Goal: Find specific page/section: Find specific page/section

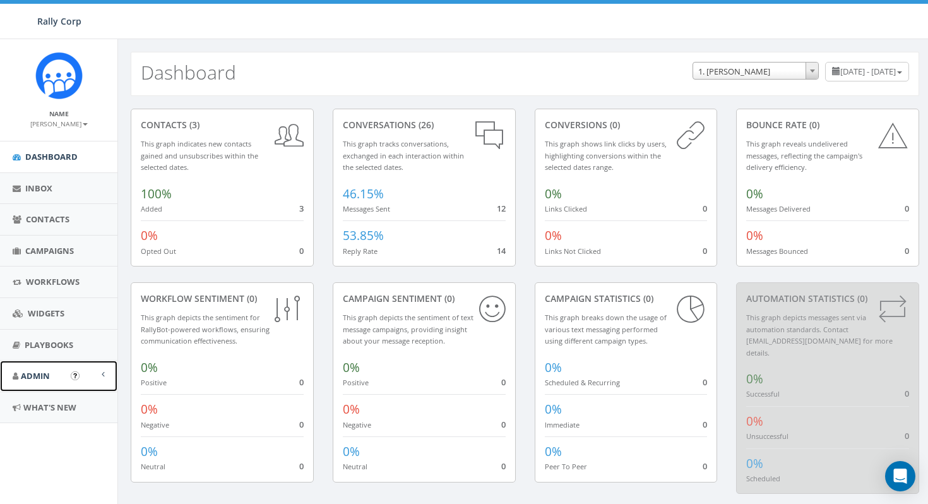
click at [54, 373] on link "Admin" at bounding box center [58, 375] width 117 height 31
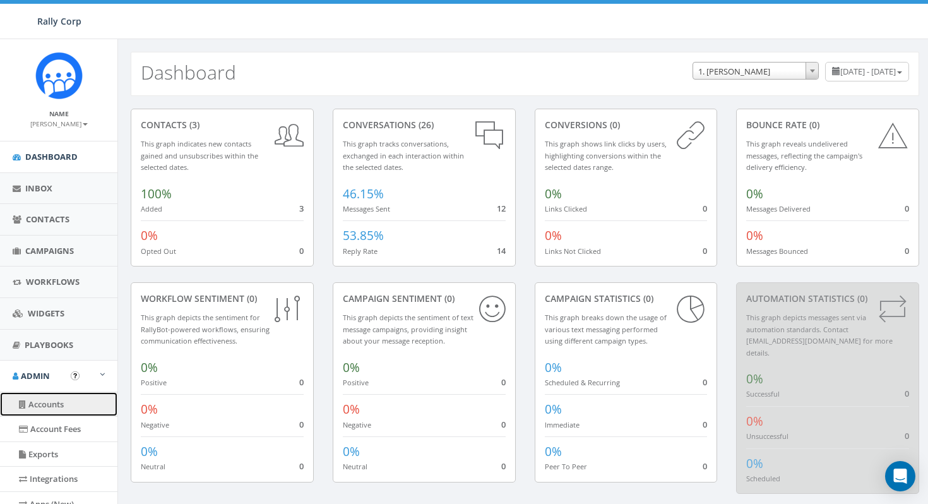
click at [54, 398] on link "Accounts" at bounding box center [58, 404] width 117 height 25
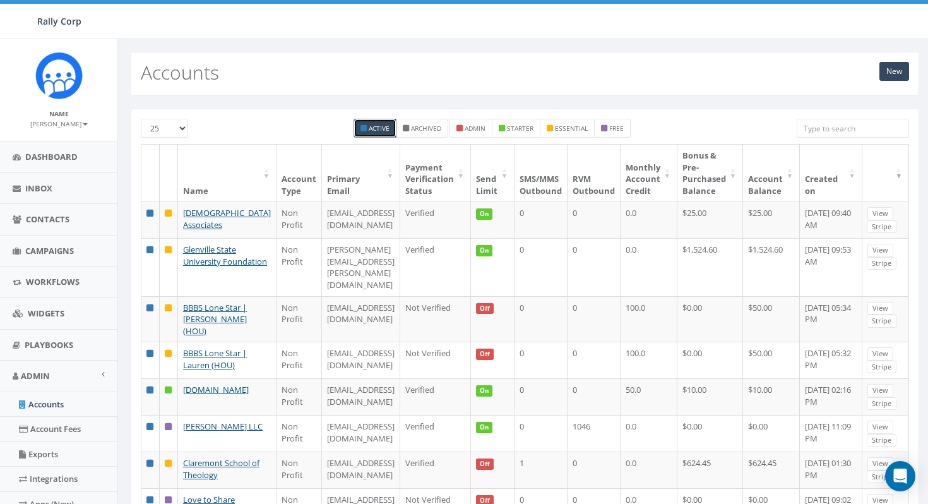
click at [817, 130] on input "search" at bounding box center [853, 128] width 112 height 19
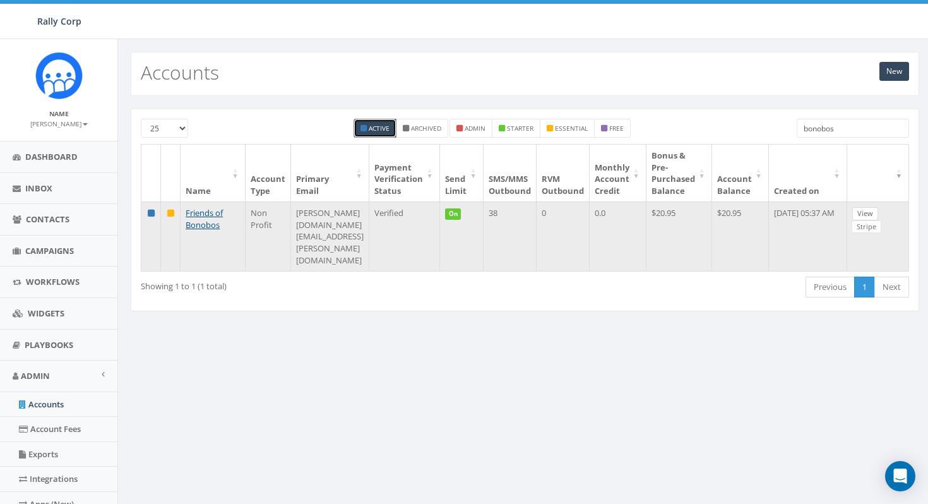
type input "bonobos"
click at [878, 215] on link "View" at bounding box center [865, 213] width 26 height 13
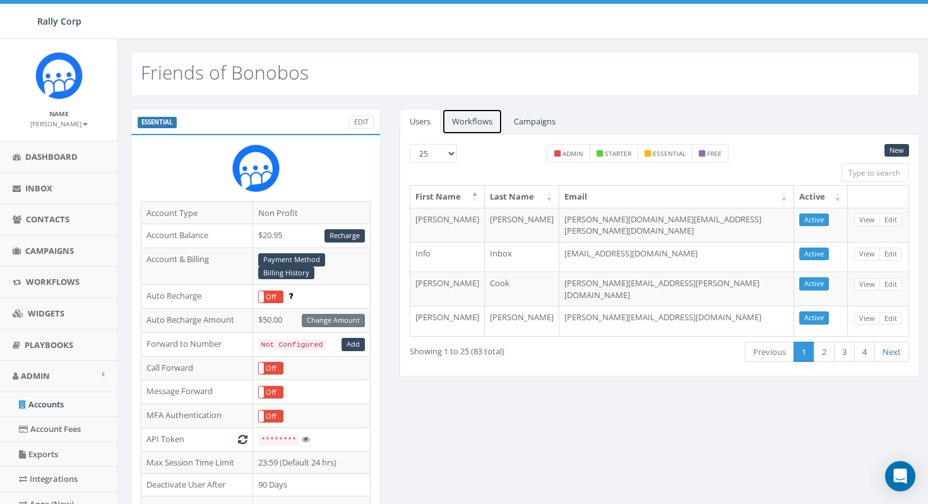
click at [480, 120] on link "Workflows" at bounding box center [472, 122] width 61 height 26
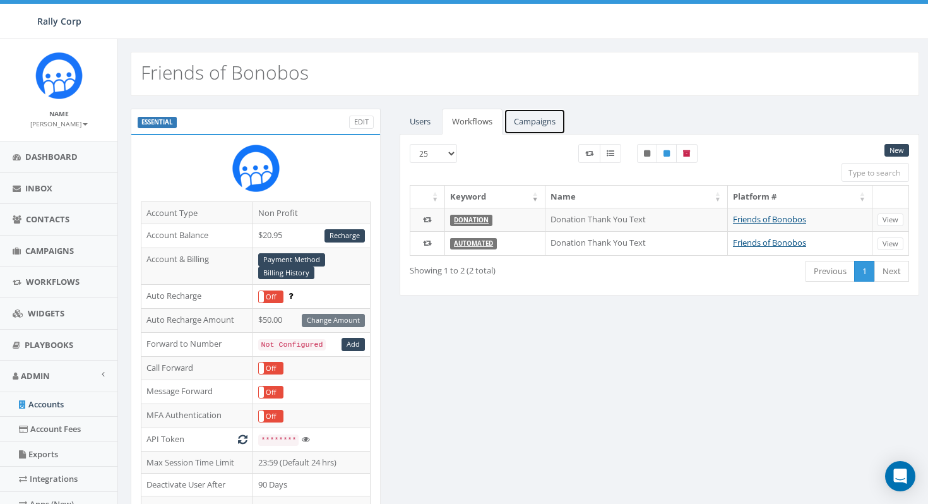
click at [533, 121] on link "Campaigns" at bounding box center [535, 122] width 62 height 26
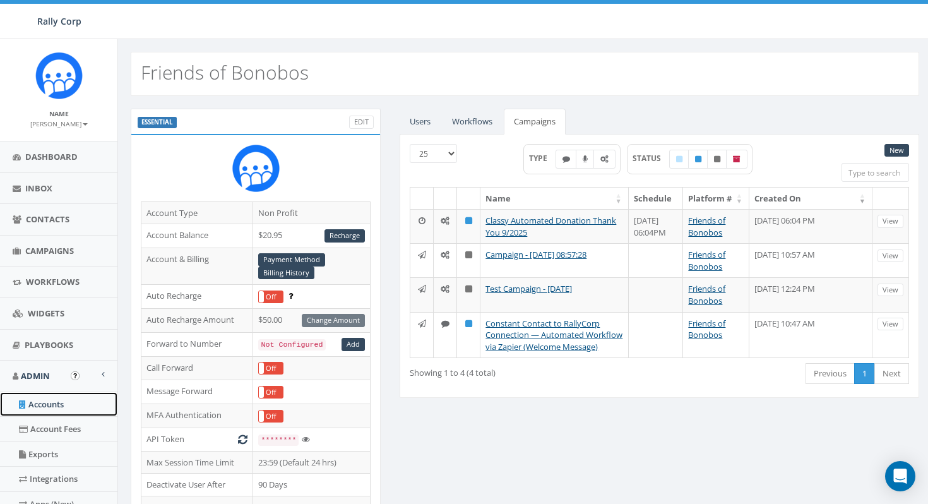
click at [57, 407] on link "Accounts" at bounding box center [58, 404] width 117 height 25
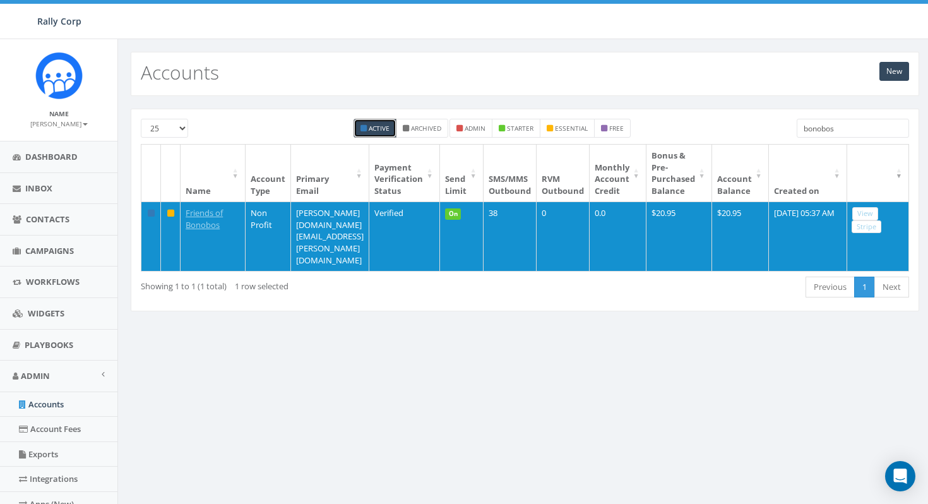
click at [842, 126] on input "bonobos" at bounding box center [853, 128] width 112 height 19
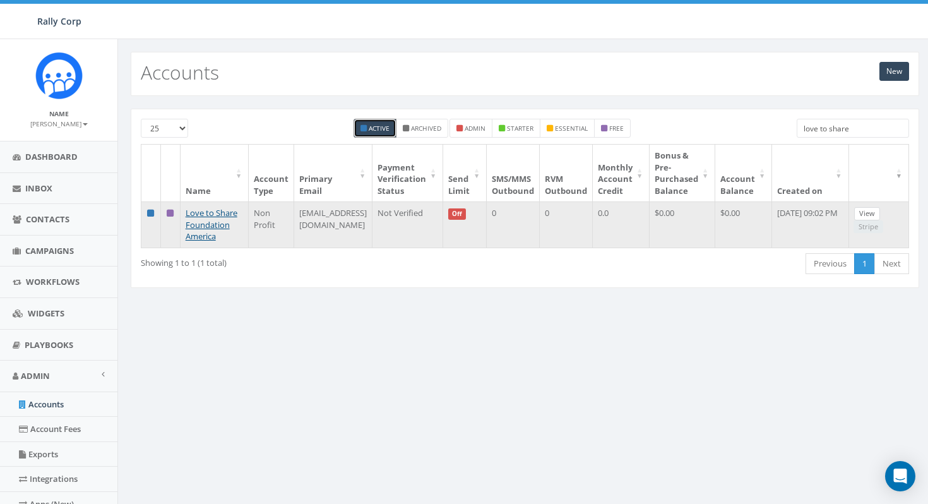
type input "love to share"
click at [864, 211] on link "View" at bounding box center [867, 213] width 26 height 13
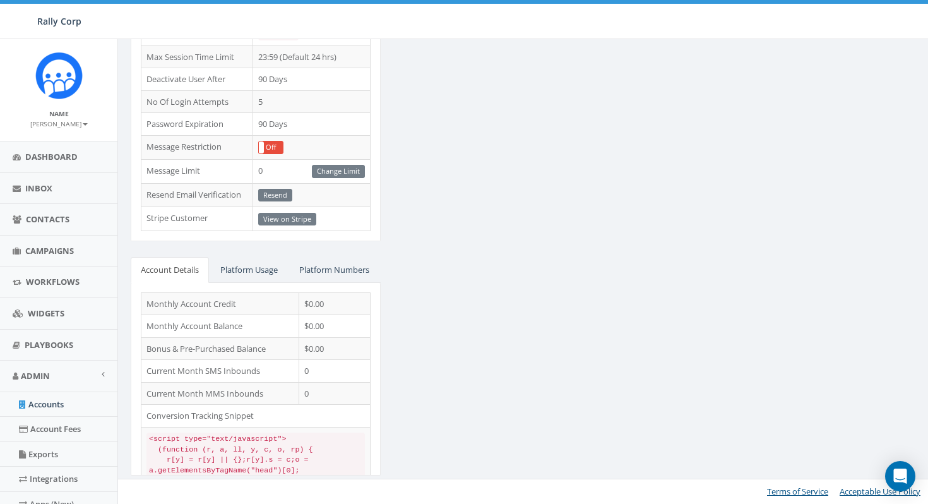
scroll to position [421, 0]
click at [298, 207] on td "View on Stripe" at bounding box center [311, 219] width 117 height 24
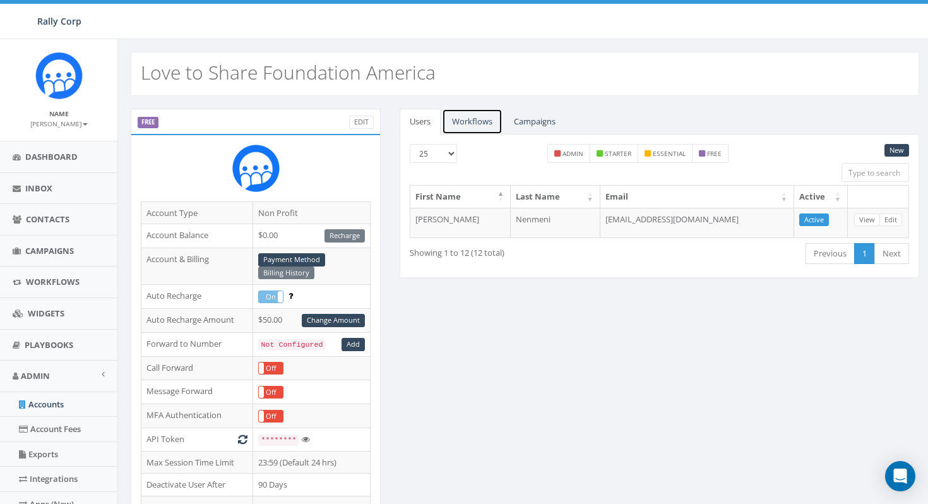
click at [475, 120] on link "Workflows" at bounding box center [472, 122] width 61 height 26
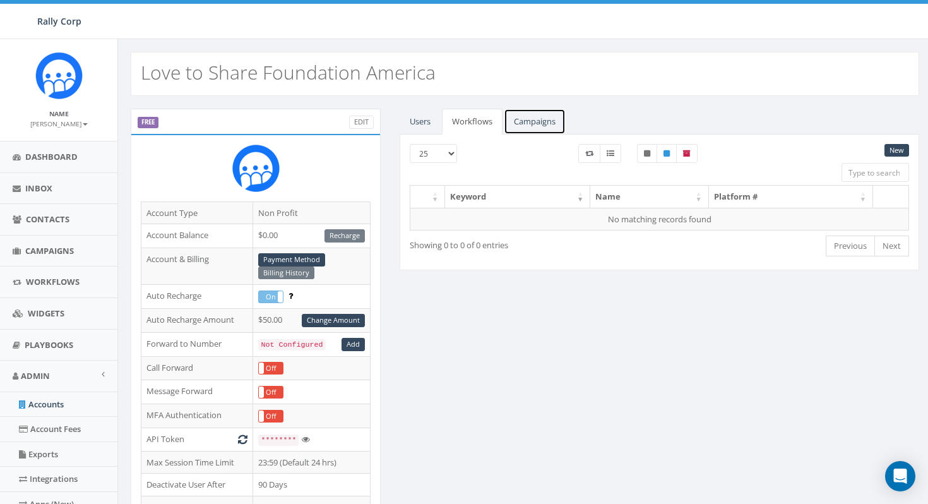
click at [526, 121] on link "Campaigns" at bounding box center [535, 122] width 62 height 26
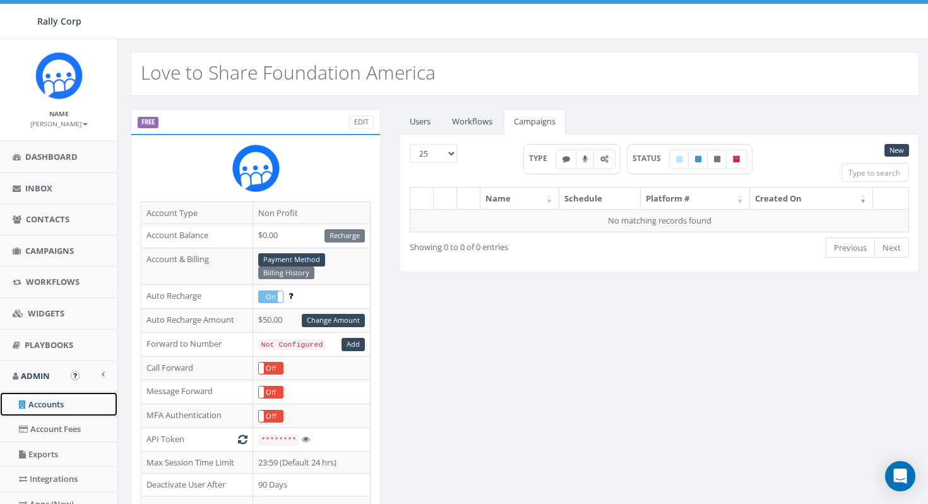
click at [53, 403] on link "Accounts" at bounding box center [58, 404] width 117 height 25
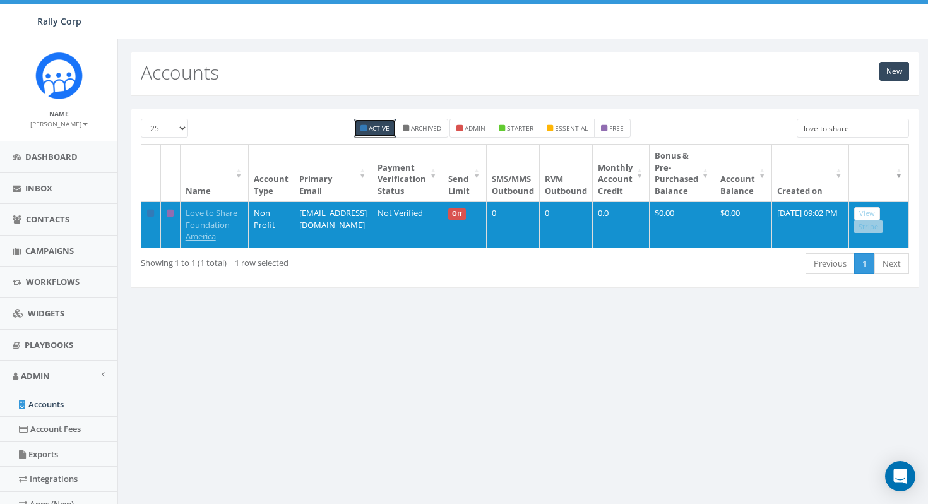
click at [870, 127] on input "love to share" at bounding box center [853, 128] width 112 height 19
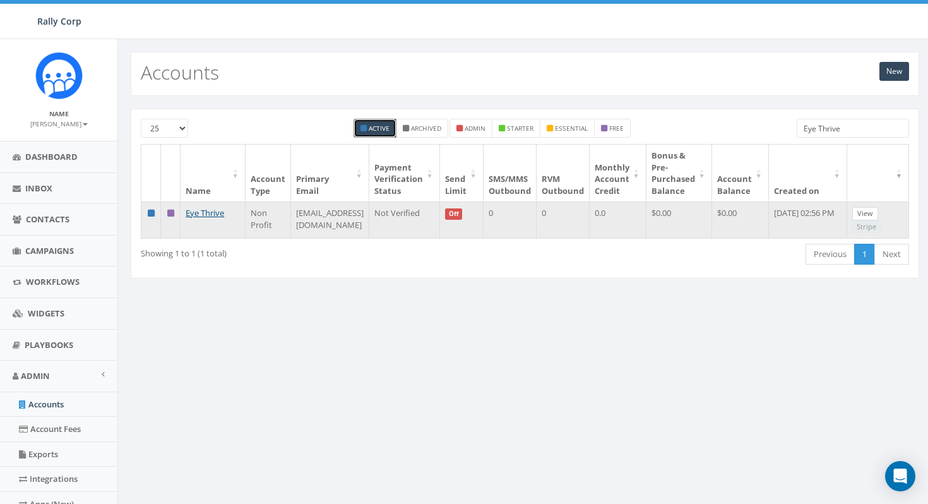
type input "Eye Thrive"
click at [878, 210] on link "View" at bounding box center [865, 213] width 26 height 13
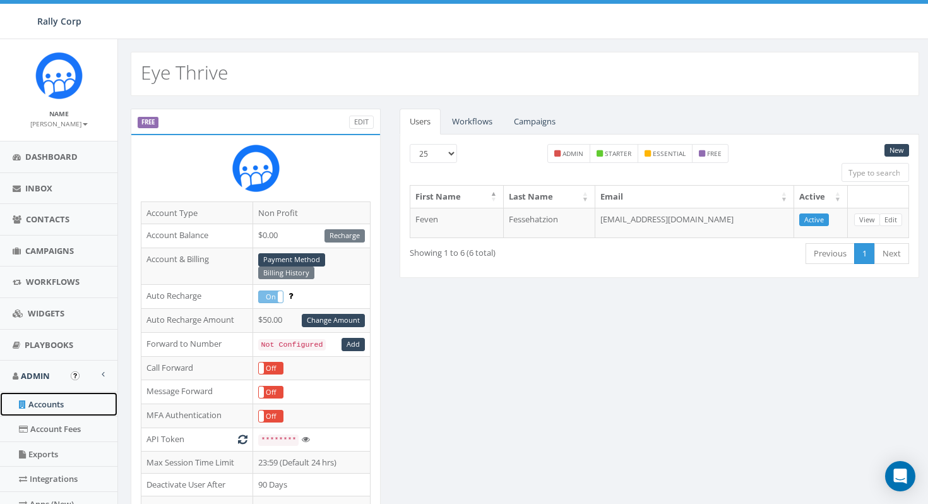
click at [66, 407] on link "Accounts" at bounding box center [58, 404] width 117 height 25
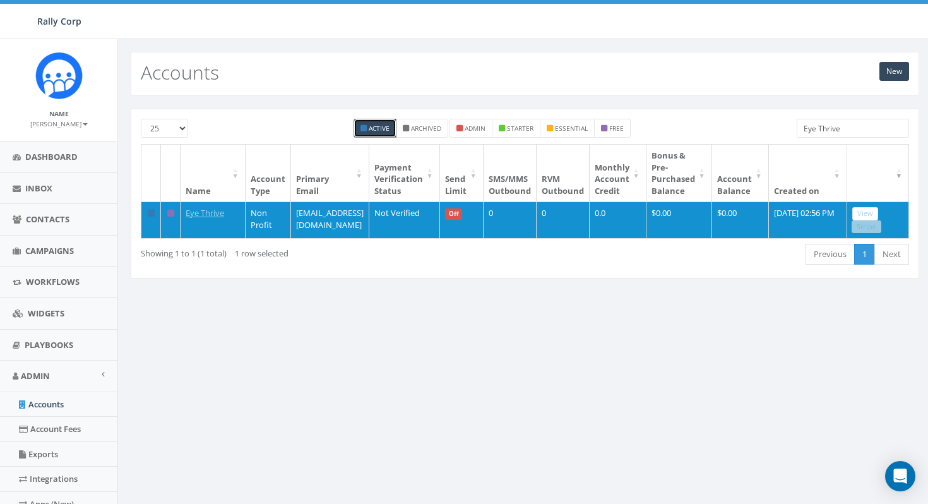
click at [848, 124] on input "Eye Thrive" at bounding box center [853, 128] width 112 height 19
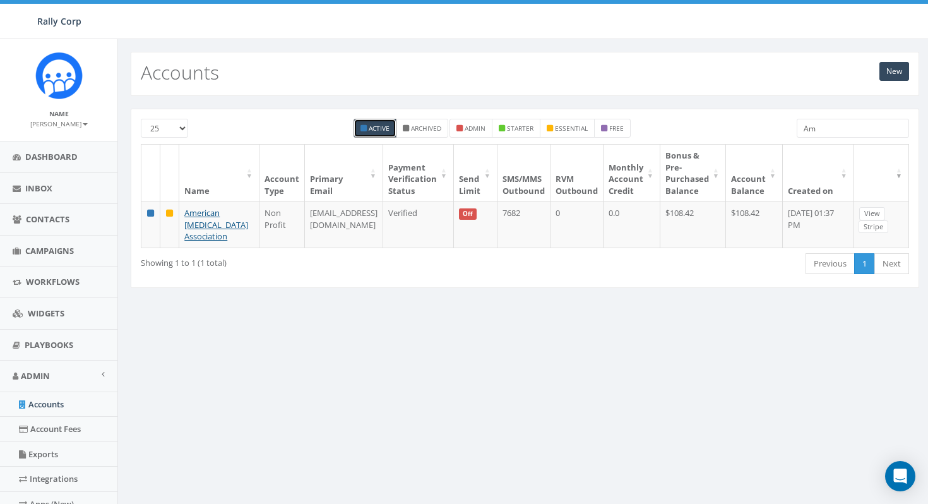
type input "A"
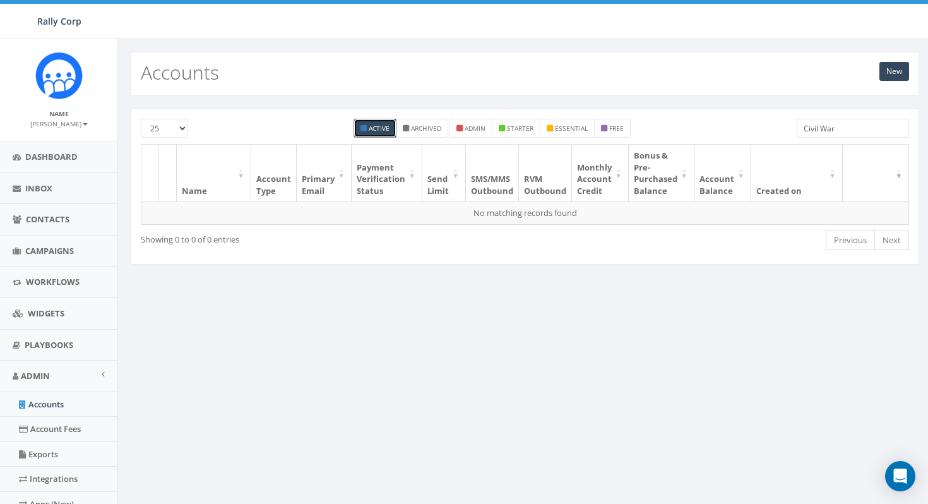
click at [846, 131] on input "Civil War" at bounding box center [853, 128] width 112 height 19
paste input "[EMAIL_ADDRESS][DOMAIN_NAME]"
type input "[EMAIL_ADDRESS][DOMAIN_NAME]"
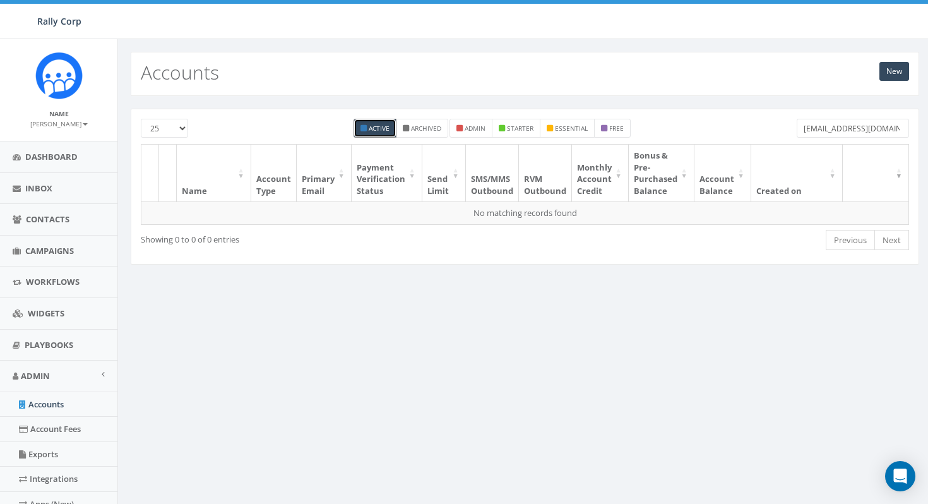
click at [892, 127] on input "[EMAIL_ADDRESS][DOMAIN_NAME]" at bounding box center [853, 128] width 112 height 19
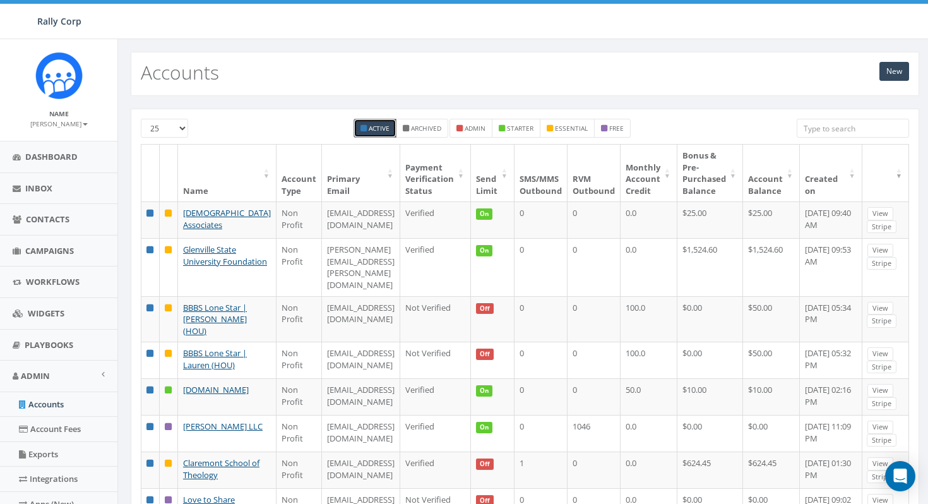
paste input "[URL][DOMAIN_NAME]"
type input "[URL][DOMAIN_NAME]"
